Goal: Task Accomplishment & Management: Manage account settings

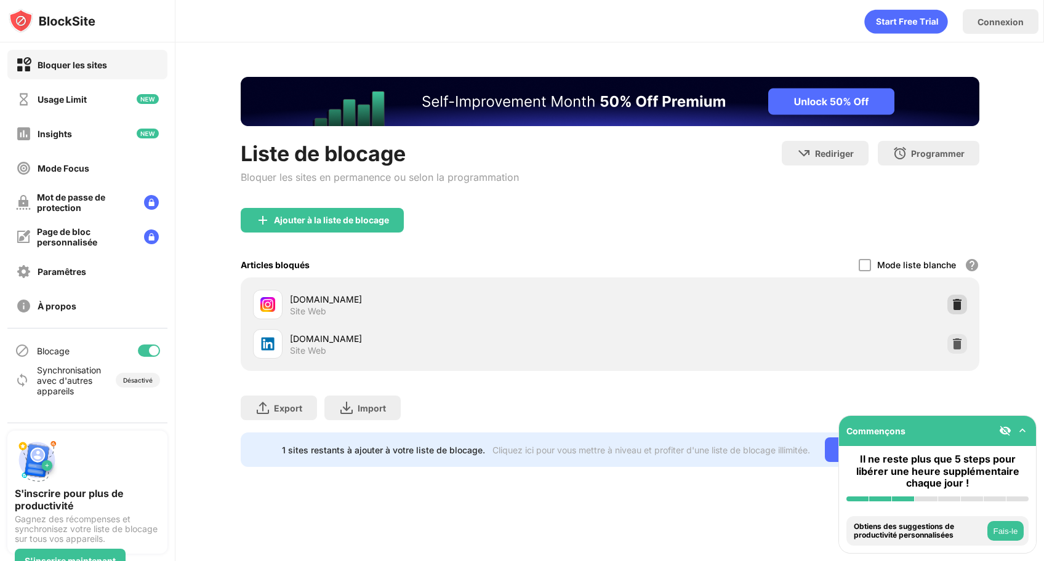
click at [956, 301] on img at bounding box center [957, 305] width 12 height 12
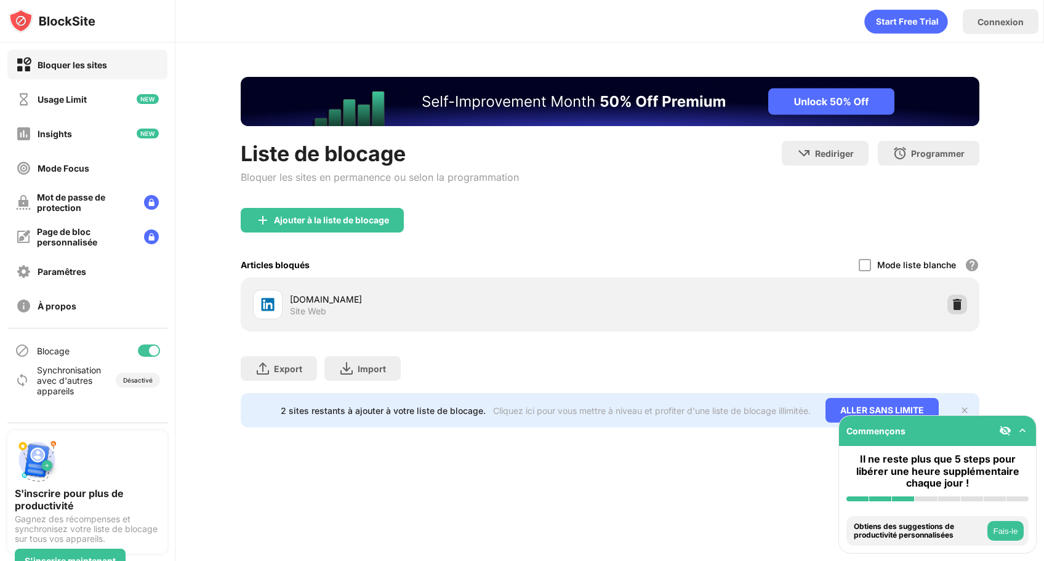
click at [956, 301] on img at bounding box center [957, 305] width 12 height 12
